Goal: Communication & Community: Answer question/provide support

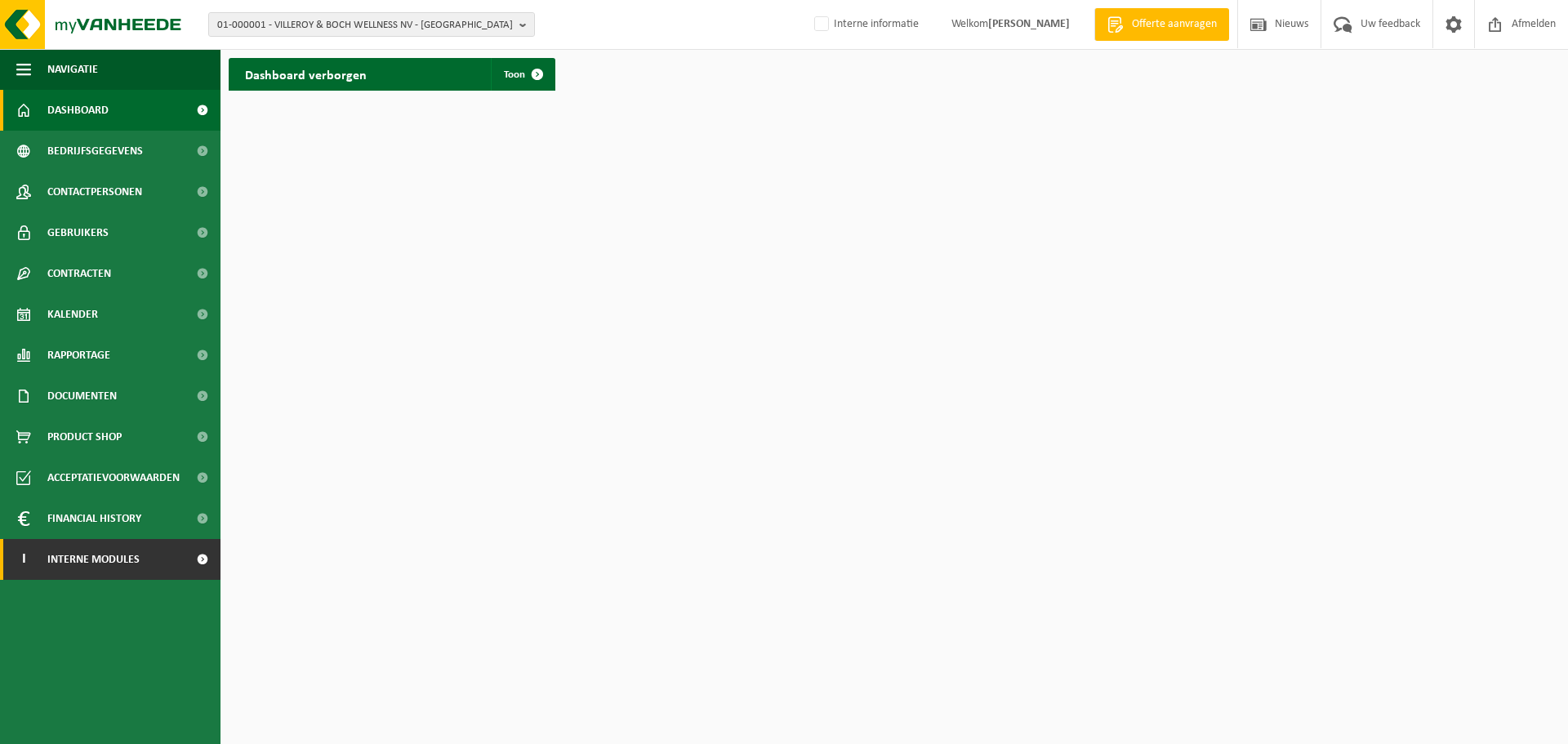
click at [62, 554] on span "Interne modules" at bounding box center [94, 560] width 93 height 41
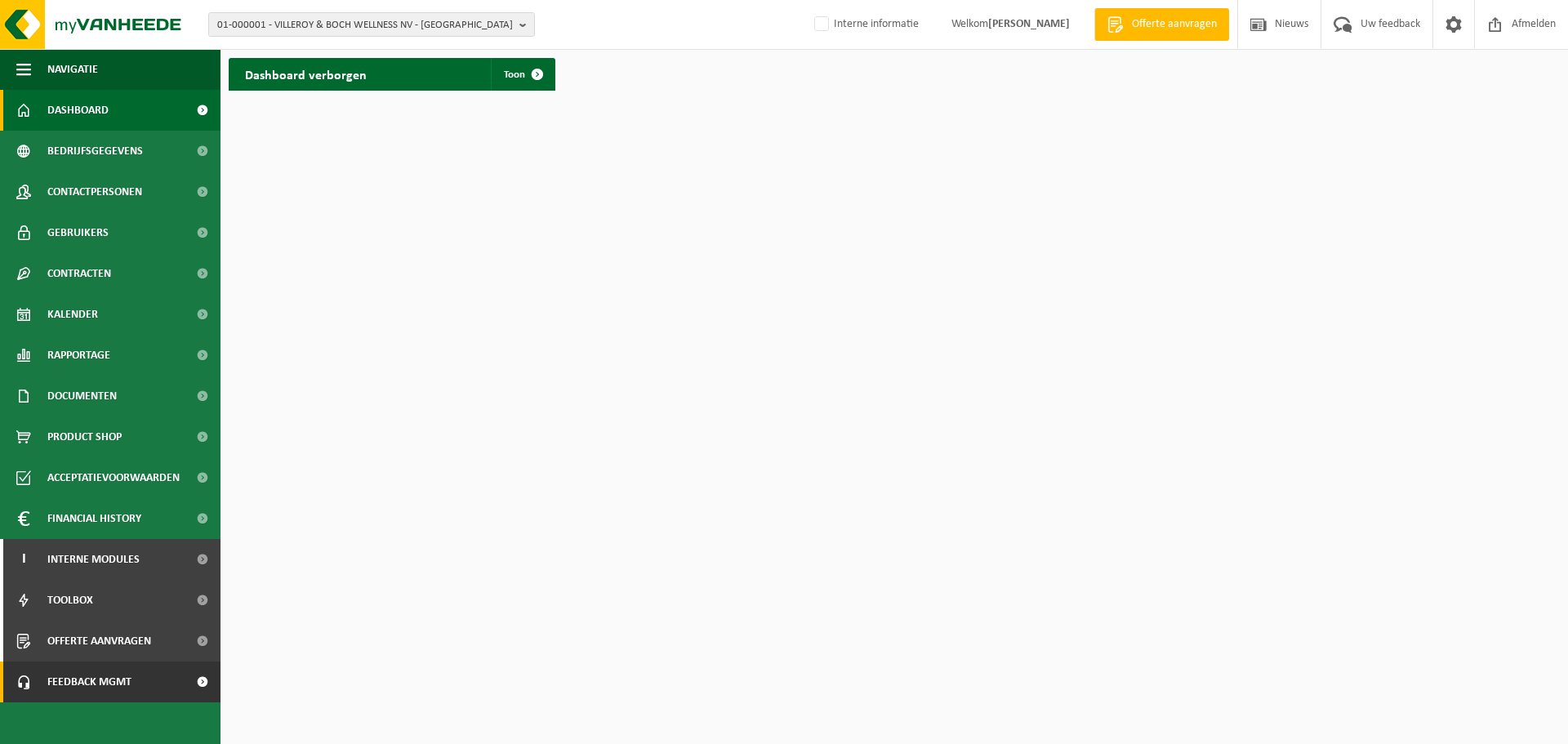
click at [147, 673] on link "Feedback MGMT" at bounding box center [110, 681] width 221 height 41
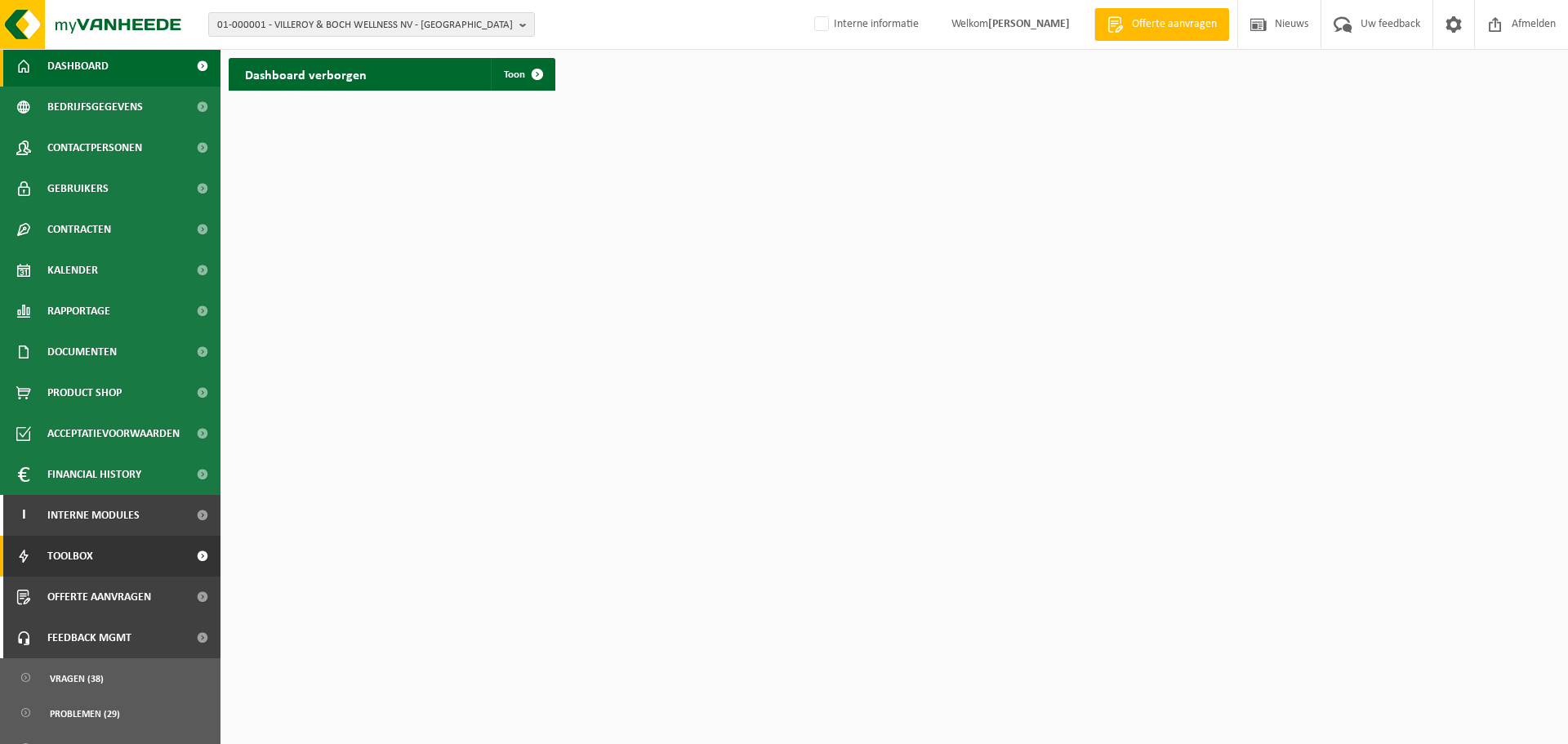
scroll to position [68, 0]
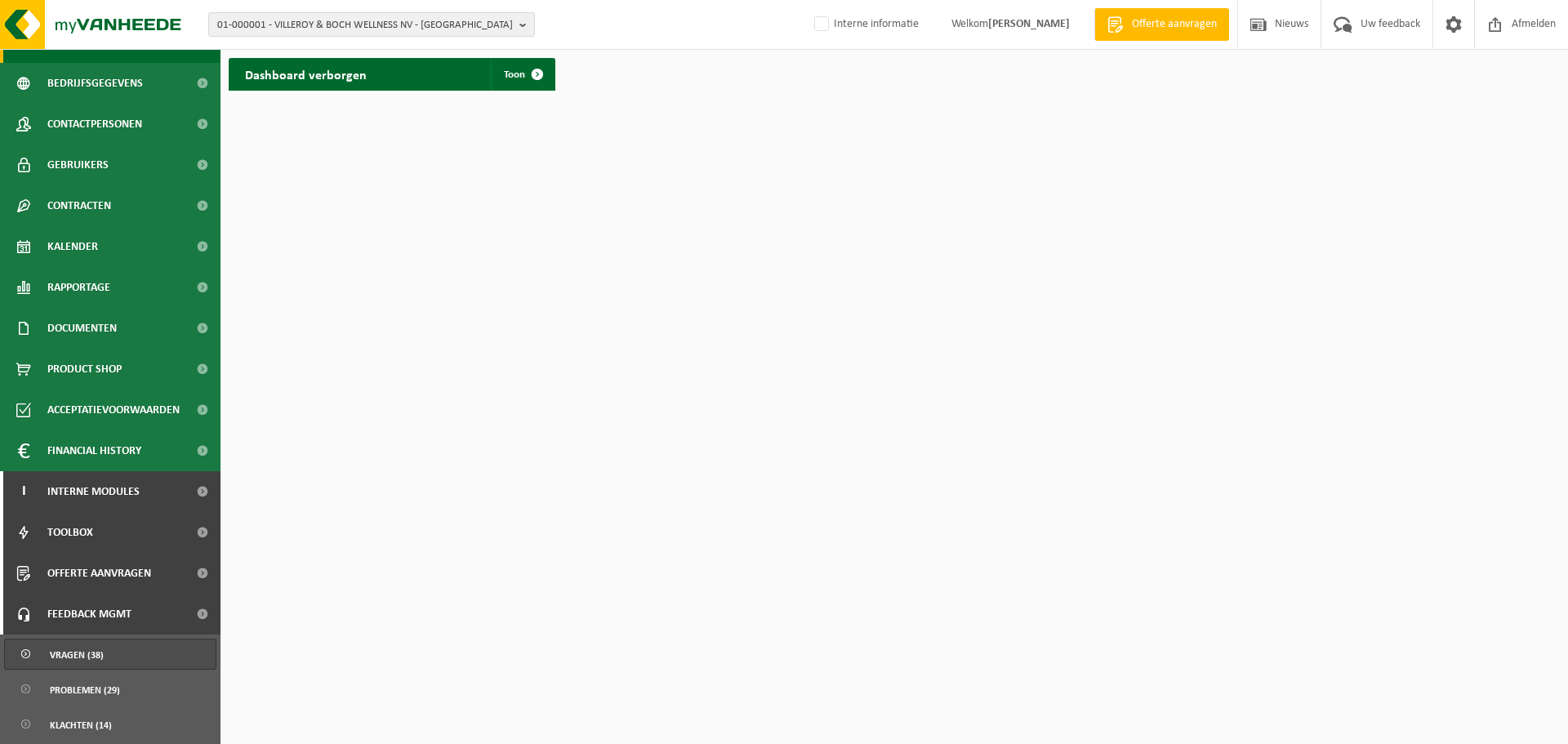
click at [97, 655] on span "Vragen (38)" at bounding box center [76, 654] width 54 height 31
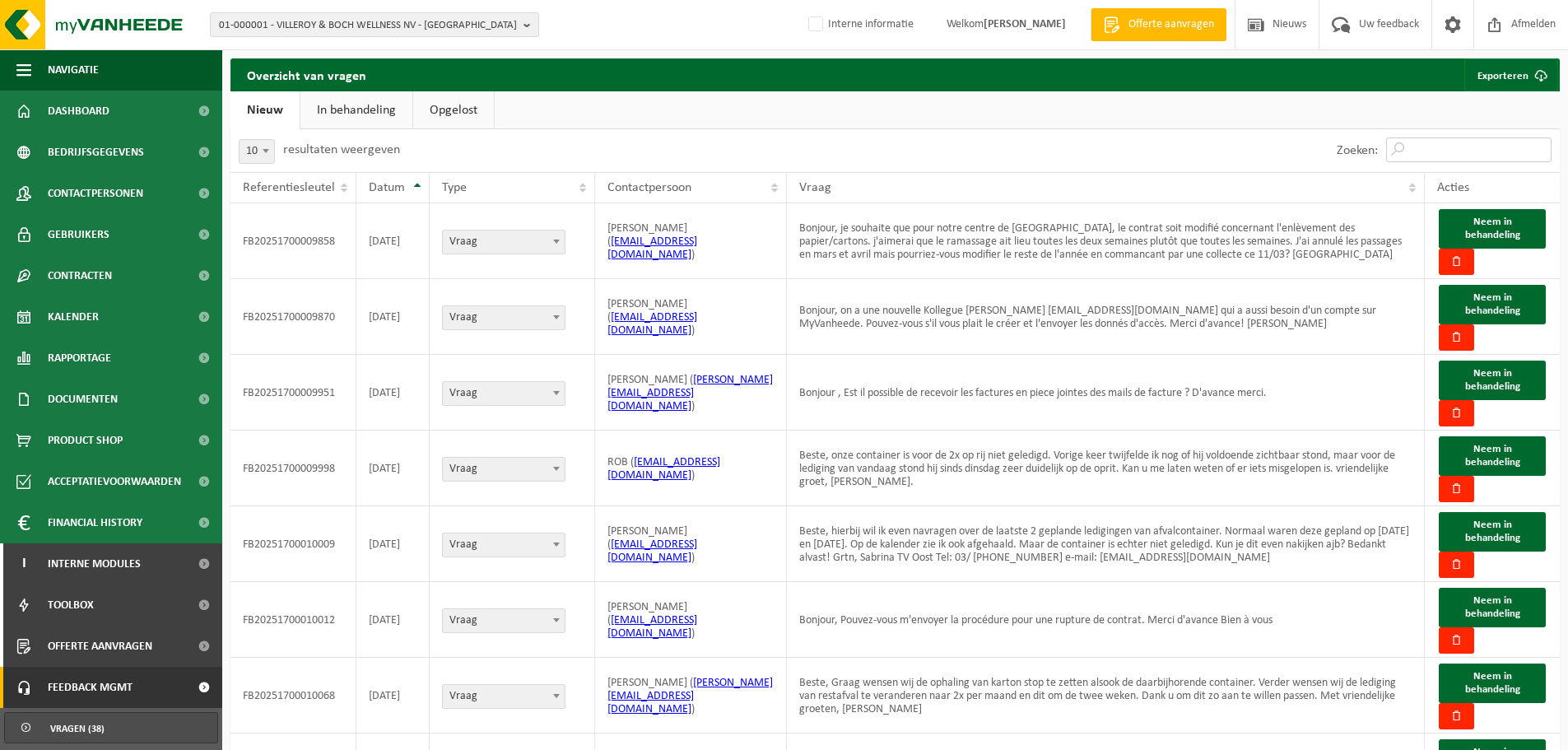
click at [1450, 155] on input "Zoeken:" at bounding box center [1469, 149] width 166 height 25
paste input "FB20251700010275"
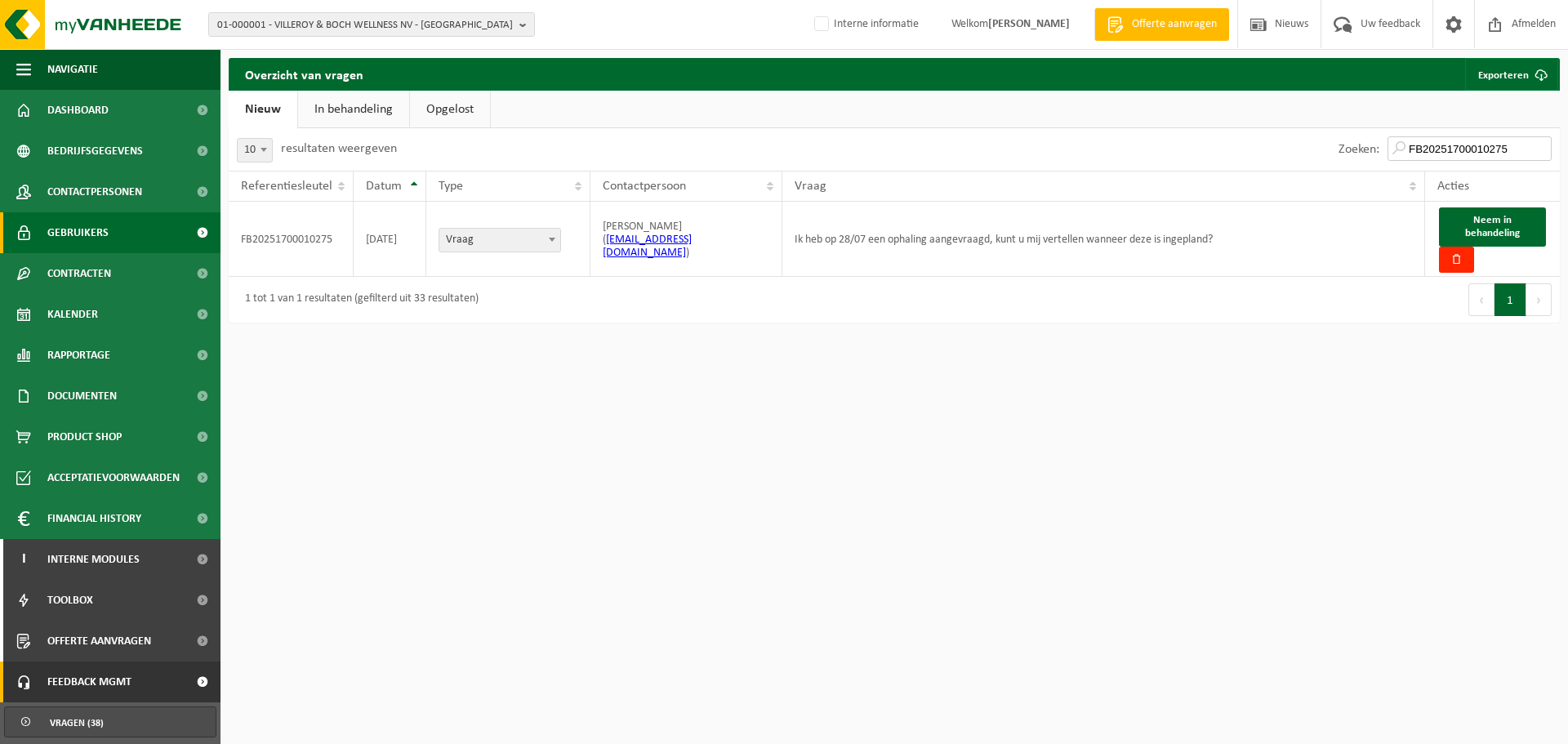
type input "FB20251700010275"
click at [1509, 217] on span "Neem in behandeling" at bounding box center [1493, 226] width 55 height 24
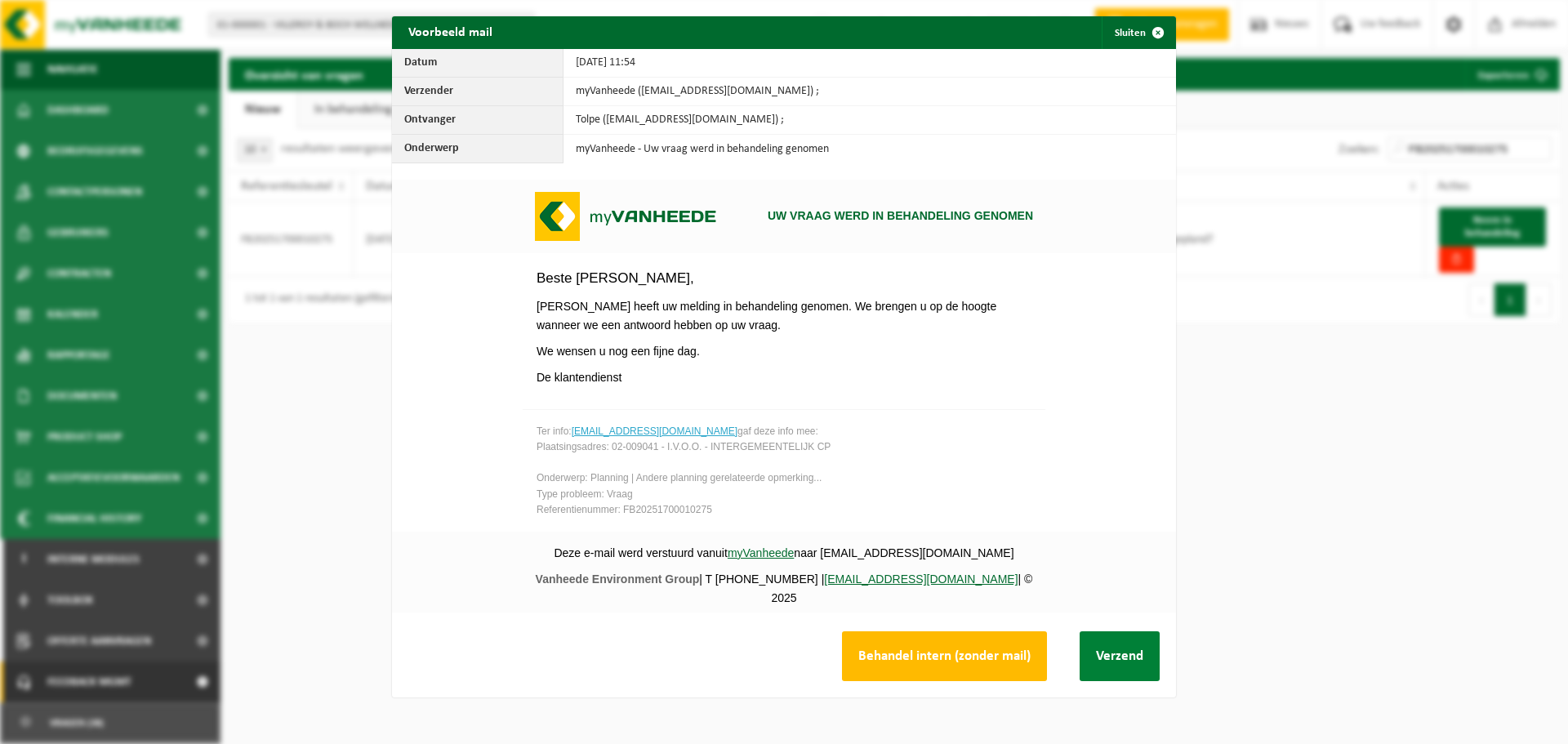
click at [1099, 645] on button "Verzend" at bounding box center [1119, 656] width 80 height 49
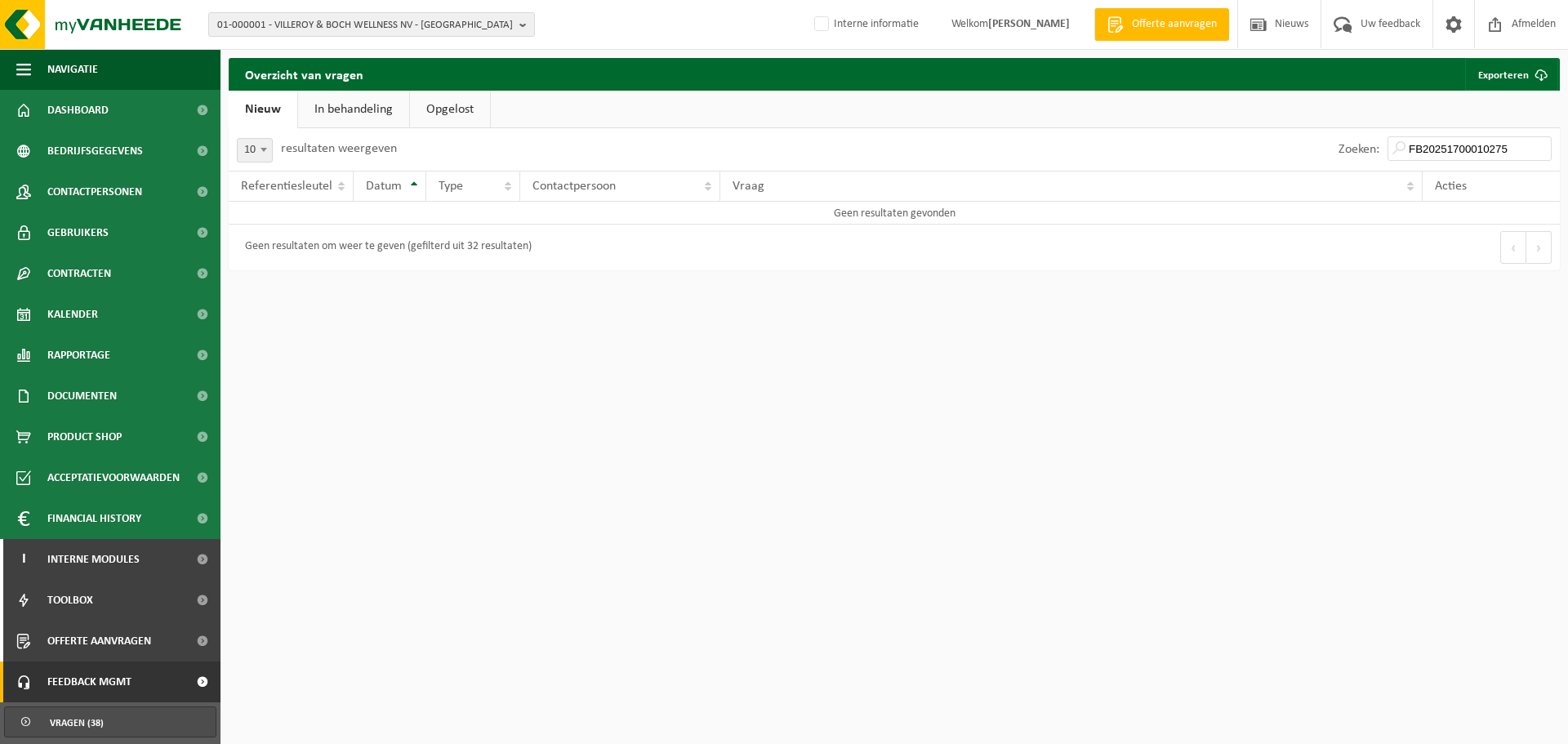
click at [355, 111] on link "In behandeling" at bounding box center [354, 109] width 111 height 38
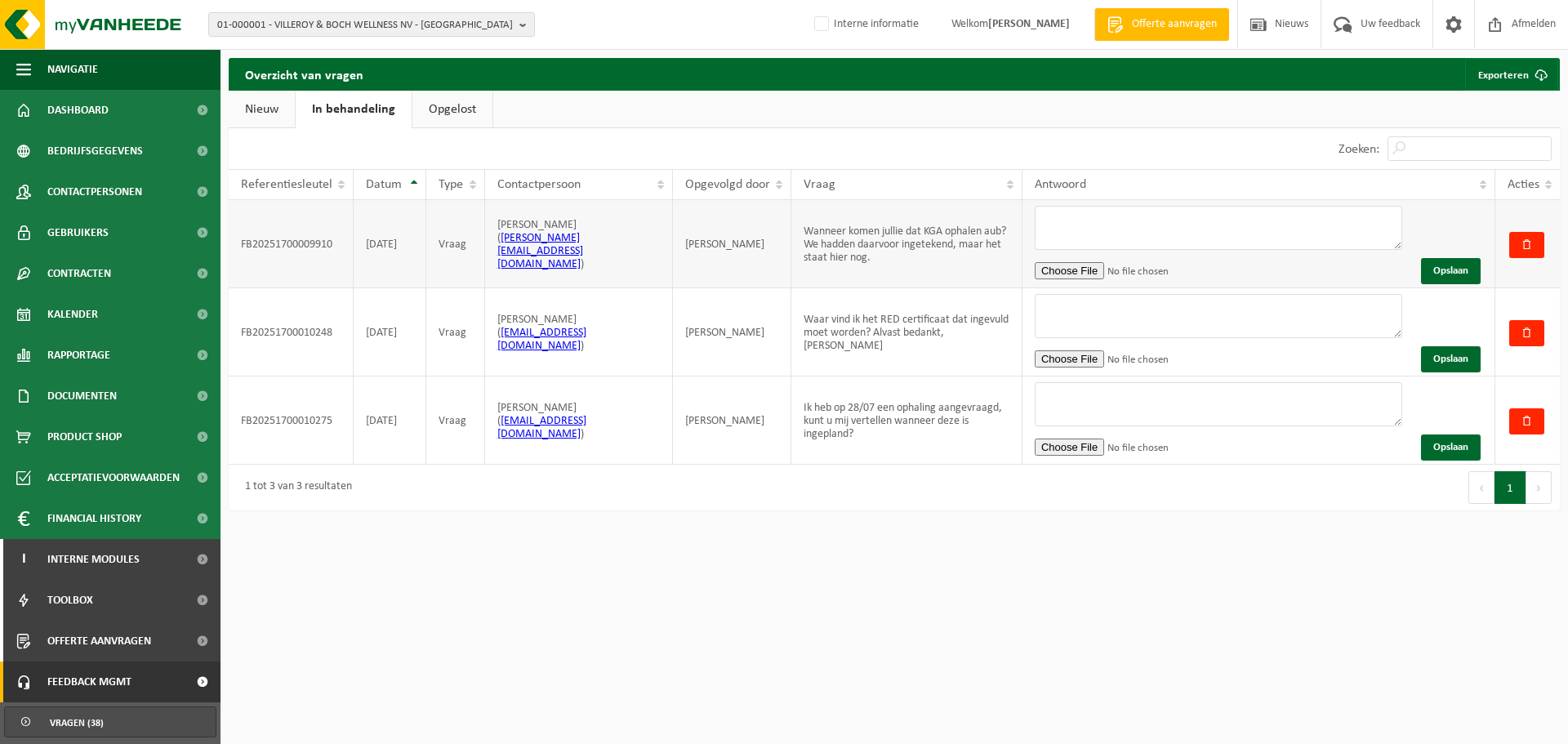
click at [1096, 203] on td "Opslaan" at bounding box center [1259, 244] width 473 height 88
click at [1094, 214] on textarea at bounding box center [1218, 228] width 367 height 44
click at [1091, 218] on textarea at bounding box center [1218, 228] width 367 height 44
click at [1117, 405] on textarea at bounding box center [1218, 404] width 367 height 44
click at [1110, 399] on textarea at bounding box center [1218, 404] width 367 height 44
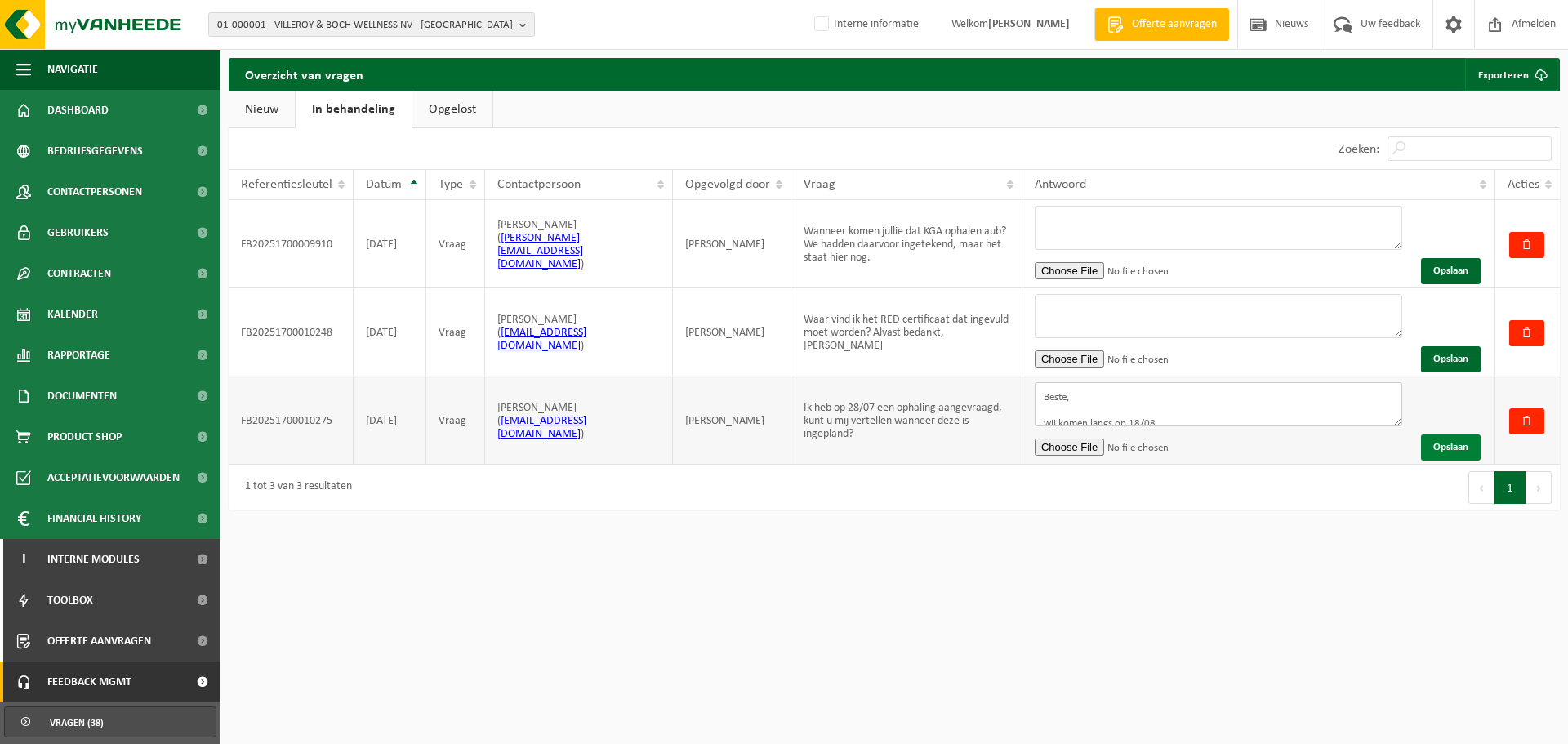
type textarea "Beste, wij komen langs op 18/08 mvg"
click at [1438, 443] on button "Opslaan" at bounding box center [1451, 447] width 60 height 26
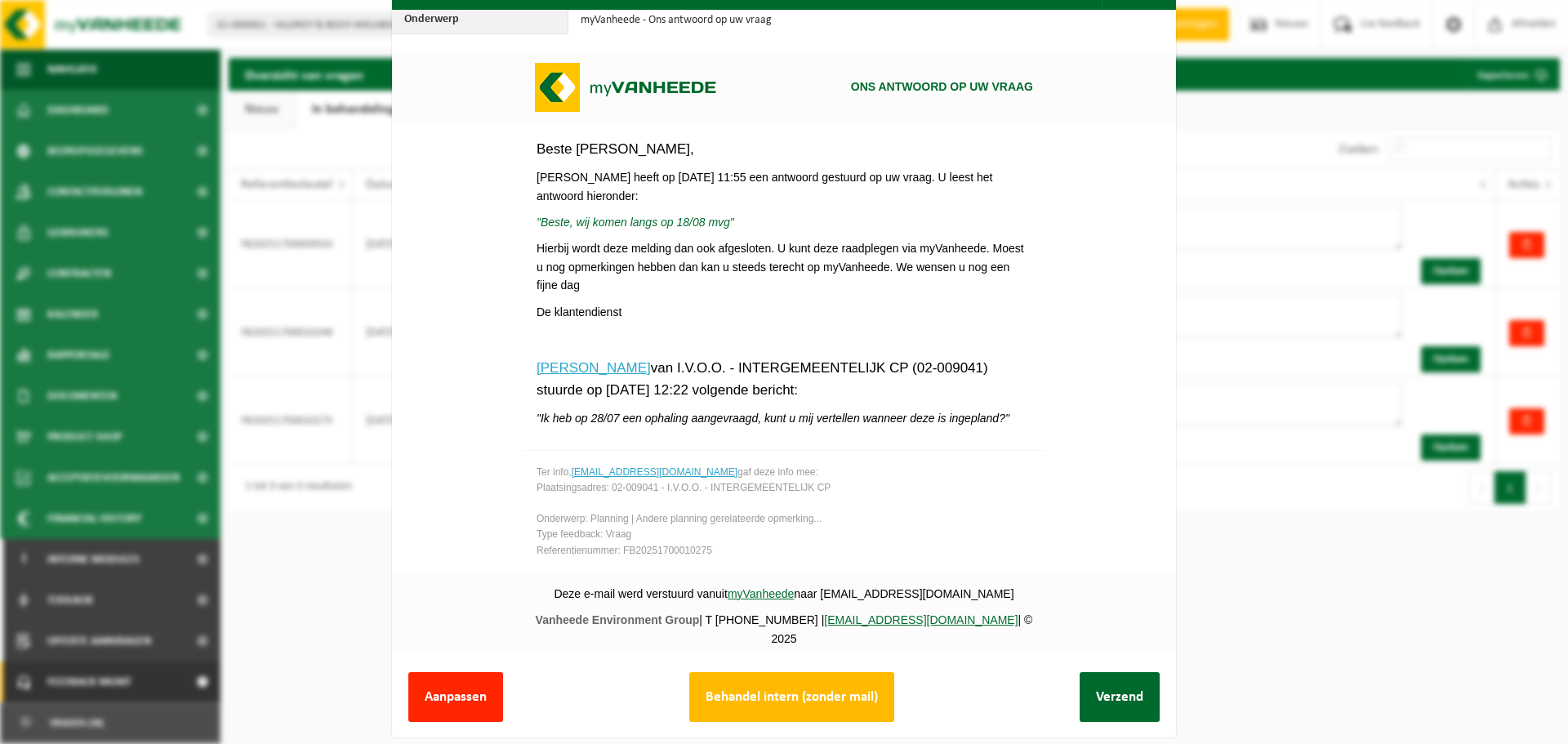
scroll to position [61, 0]
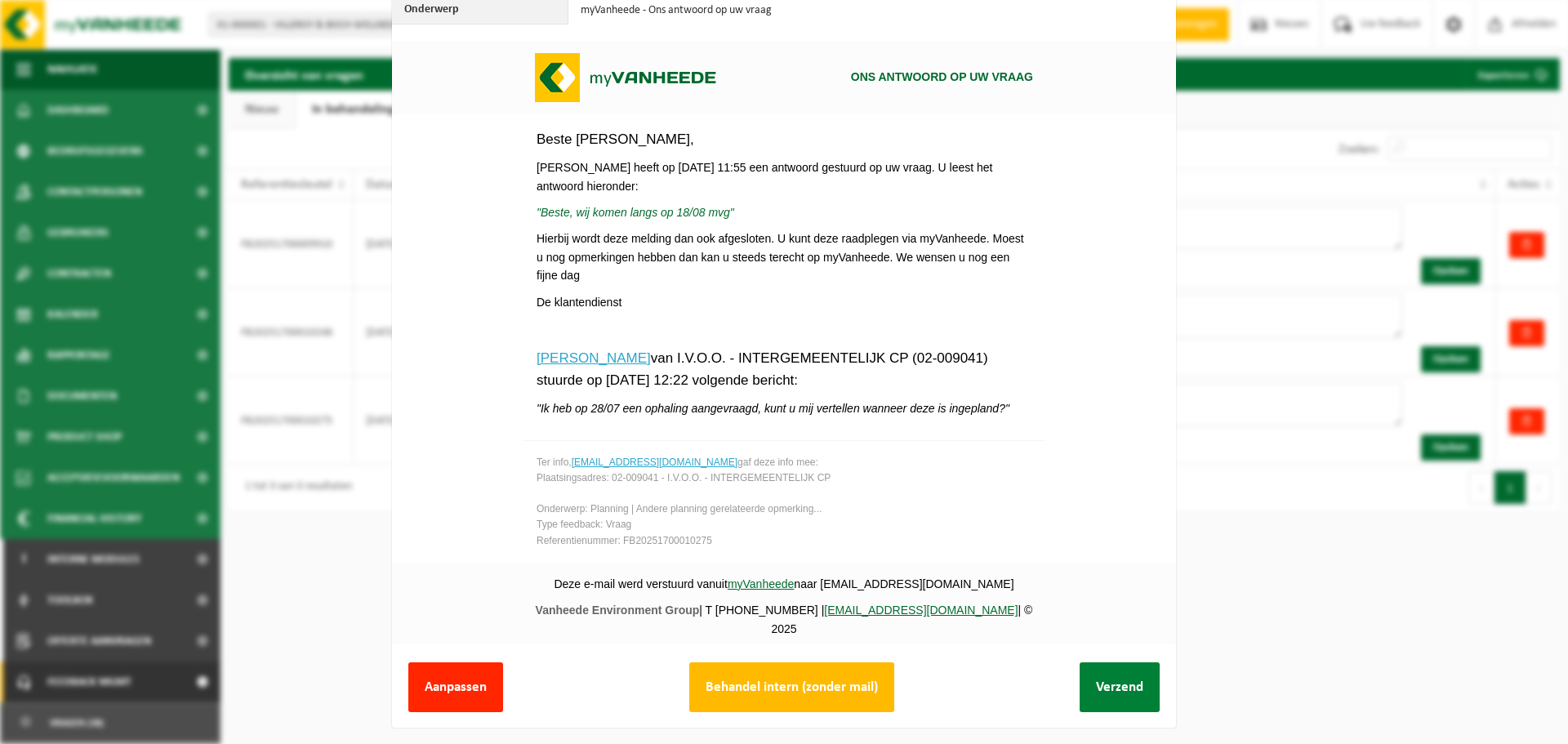
click at [1092, 679] on button "Verzend" at bounding box center [1119, 687] width 80 height 49
